Goal: Task Accomplishment & Management: Manage account settings

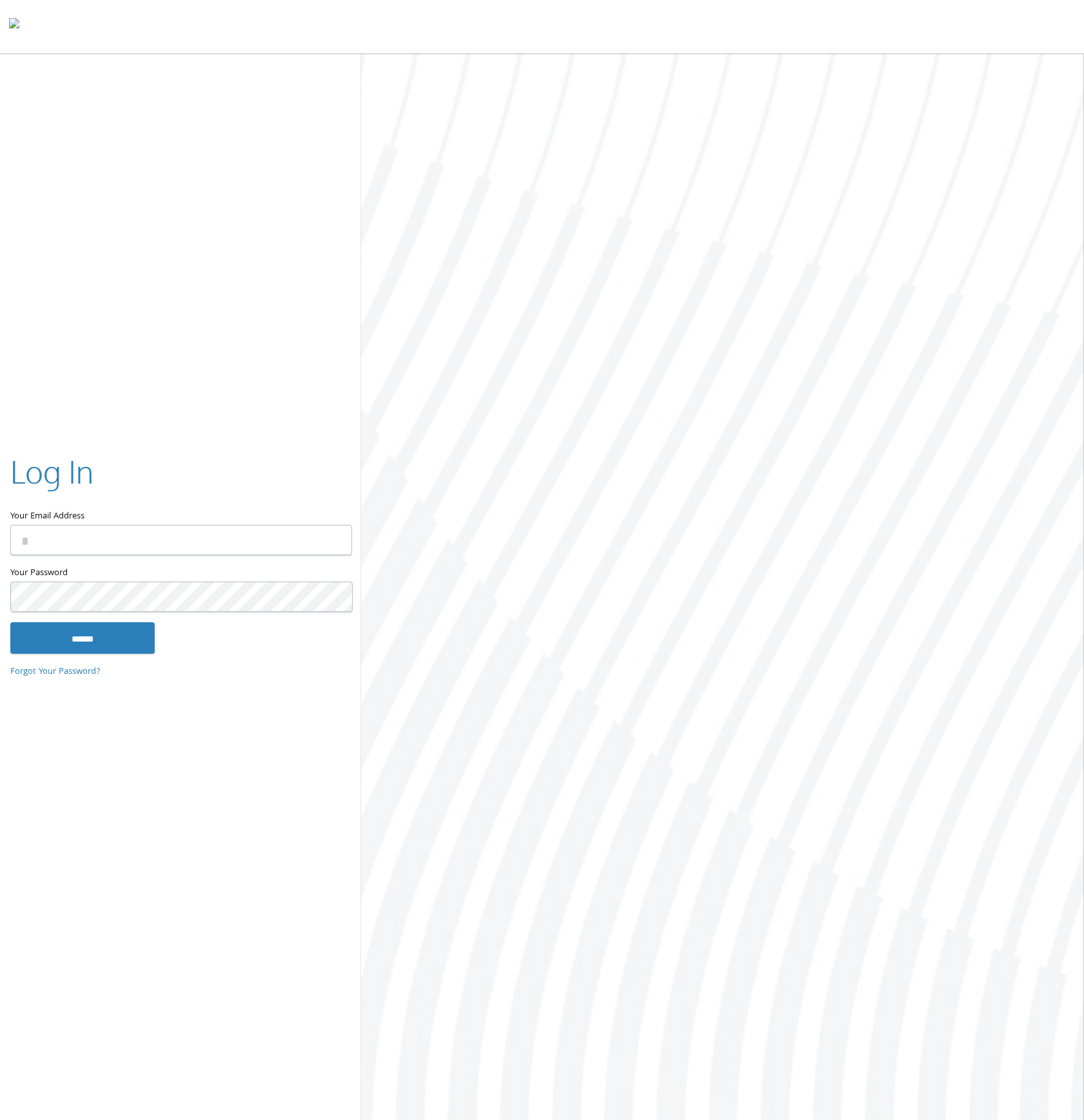
click at [524, 137] on div at bounding box center [721, 589] width 722 height 1068
